Goal: Check status

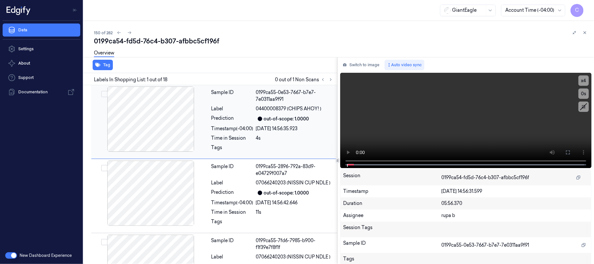
click at [329, 81] on icon at bounding box center [331, 79] width 5 height 5
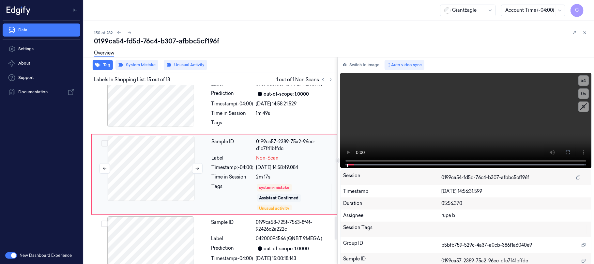
scroll to position [1004, 0]
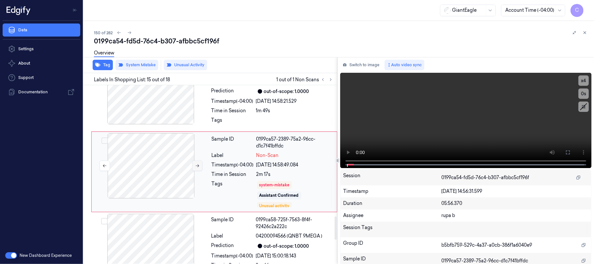
click at [196, 168] on icon at bounding box center [197, 165] width 5 height 5
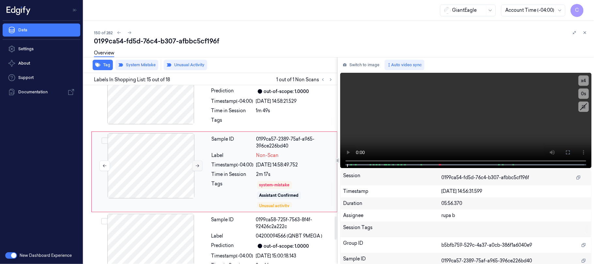
click at [196, 168] on icon at bounding box center [197, 165] width 5 height 5
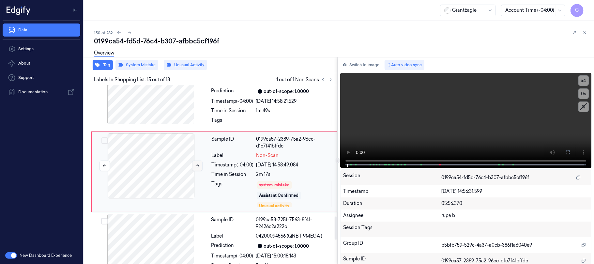
click at [196, 168] on icon at bounding box center [197, 165] width 5 height 5
click at [144, 78] on span "Labels In Shopping List: 15 out of 18" at bounding box center [132, 79] width 76 height 7
click at [152, 110] on div at bounding box center [151, 91] width 116 height 65
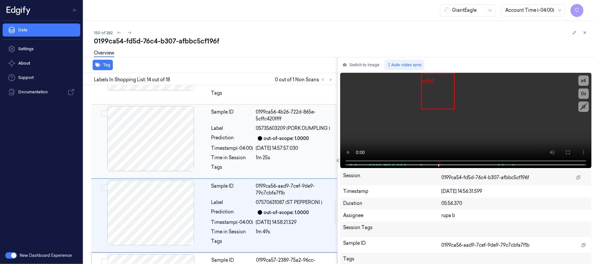
click at [172, 117] on div at bounding box center [151, 138] width 116 height 65
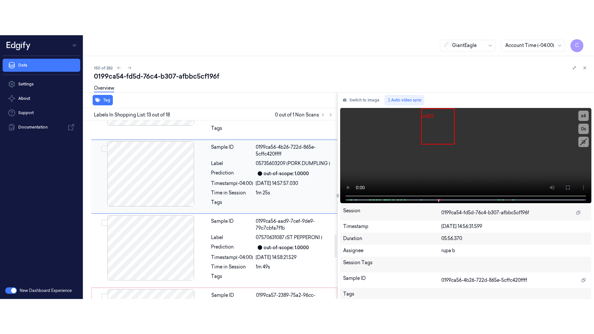
scroll to position [852, 0]
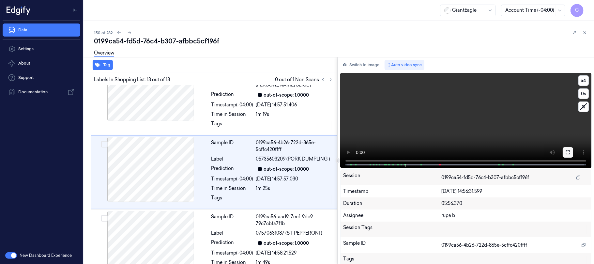
click at [570, 152] on button at bounding box center [568, 152] width 10 height 10
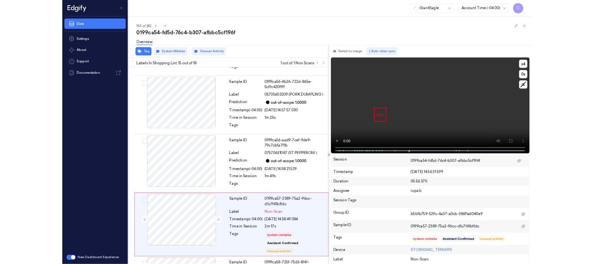
scroll to position [969, 0]
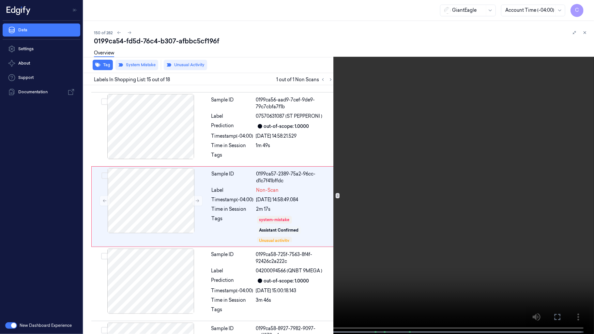
click at [281, 162] on video at bounding box center [297, 167] width 594 height 335
